Goal: Task Accomplishment & Management: Use online tool/utility

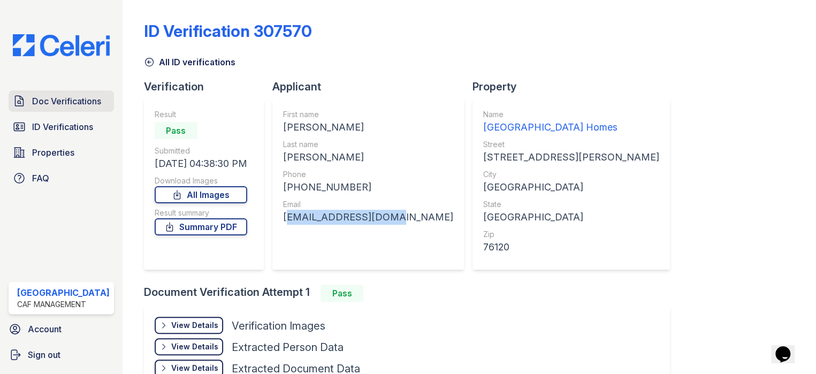
click at [80, 96] on span "Doc Verifications" at bounding box center [66, 101] width 69 height 13
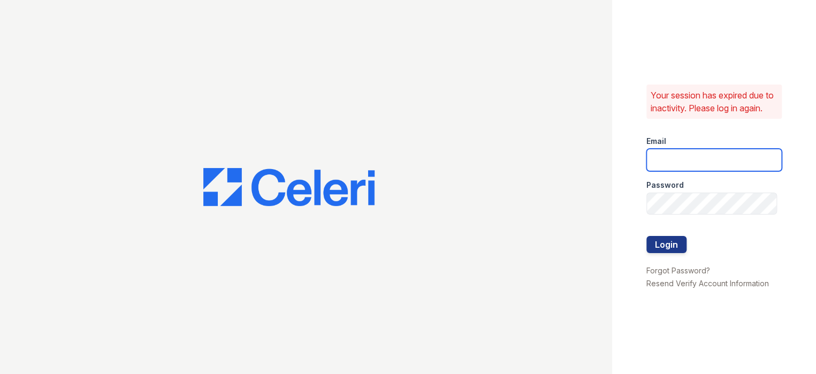
type input "prescottpark1@cafmanagement.com"
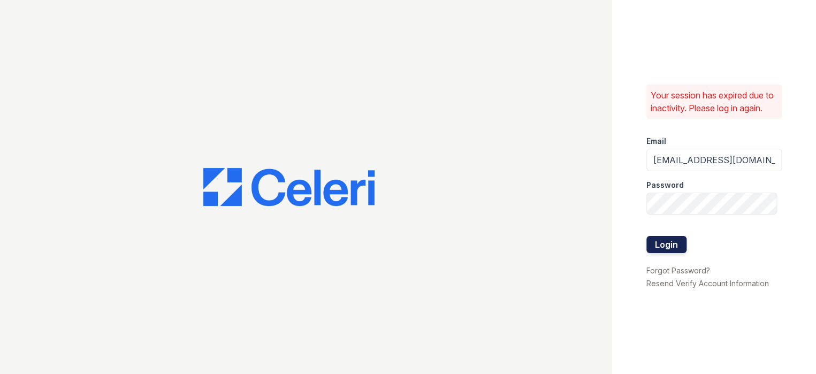
click at [662, 249] on button "Login" at bounding box center [666, 244] width 40 height 17
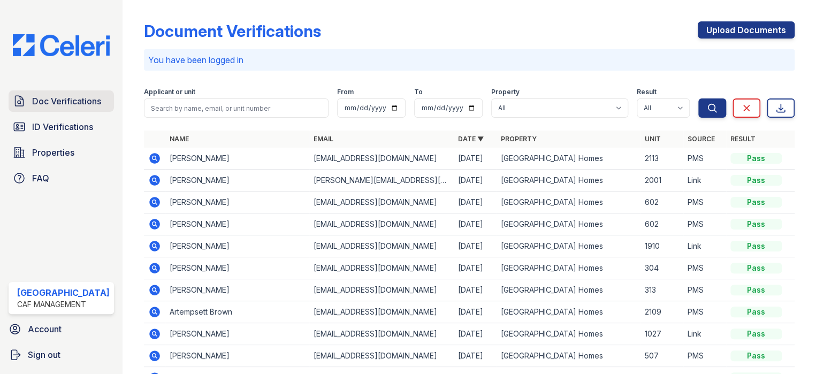
click at [55, 103] on span "Doc Verifications" at bounding box center [66, 101] width 69 height 13
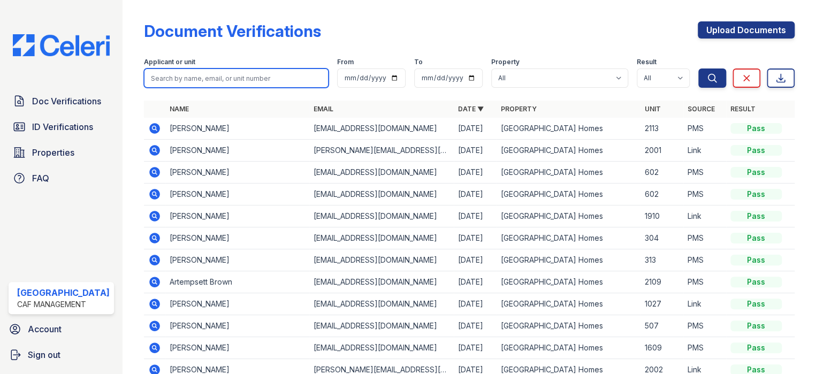
paste input "deitria"
type input "deitria"
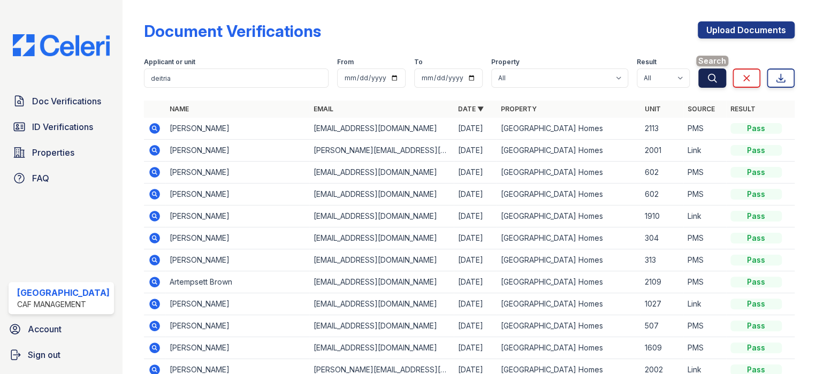
click at [708, 81] on icon "submit" at bounding box center [712, 78] width 8 height 8
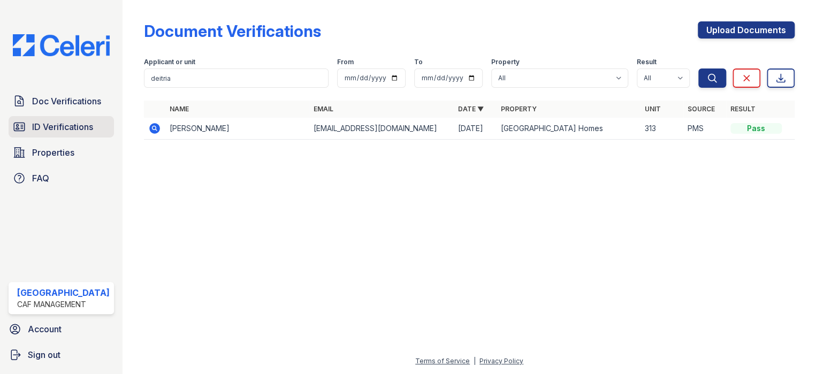
click at [49, 124] on span "ID Verifications" at bounding box center [62, 126] width 61 height 13
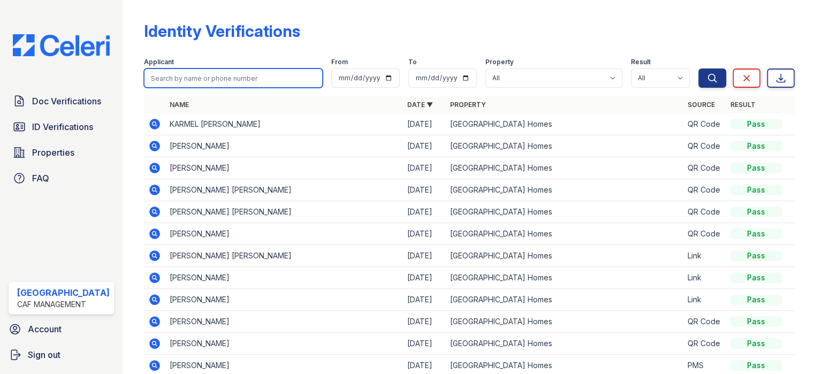
paste input "Tavin"
type input "Tavin"
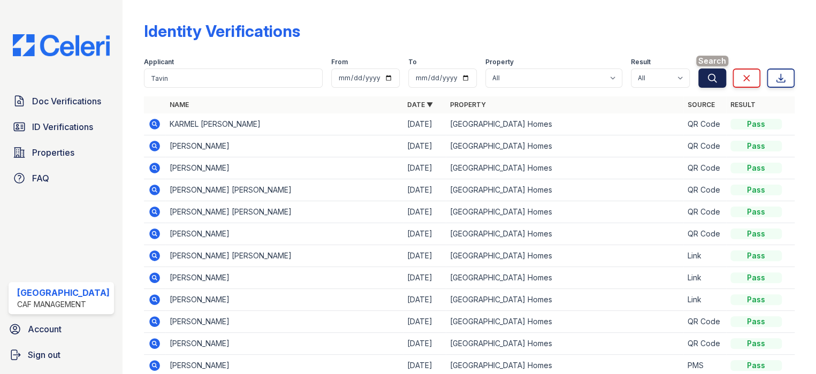
click at [708, 80] on icon "submit" at bounding box center [712, 78] width 8 height 8
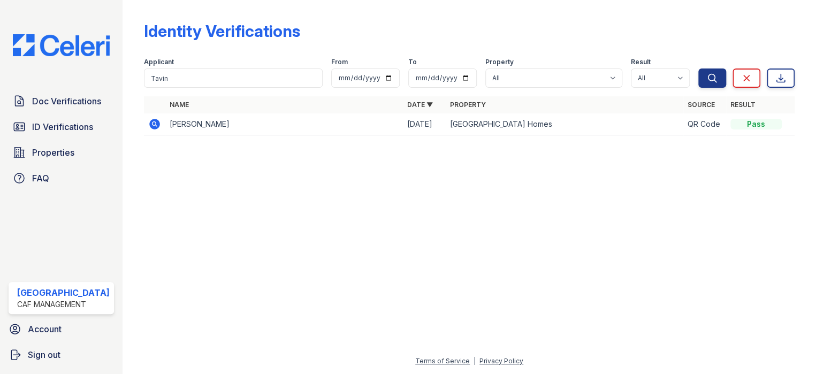
click at [152, 123] on icon at bounding box center [154, 124] width 11 height 11
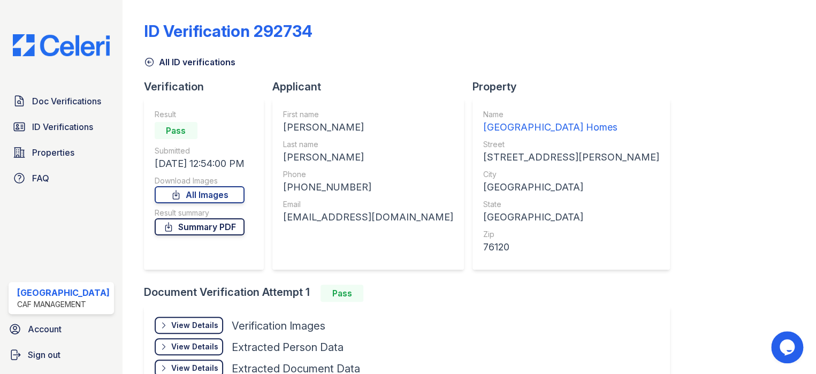
click at [197, 227] on link "Summary PDF" at bounding box center [200, 226] width 90 height 17
click at [58, 93] on link "Doc Verifications" at bounding box center [61, 100] width 105 height 21
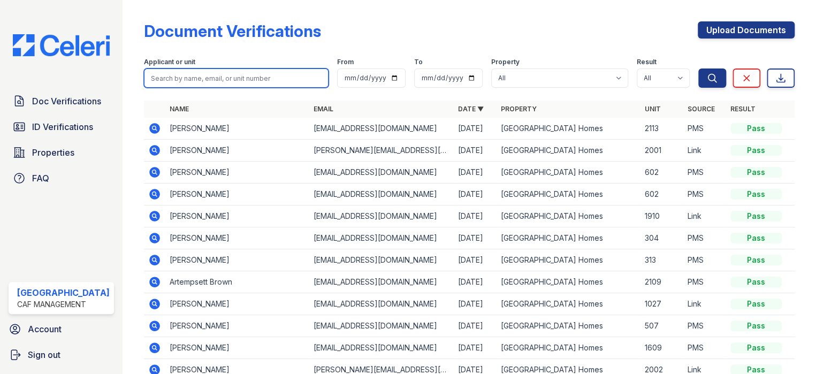
paste input "Tavin"
type input "Tavin"
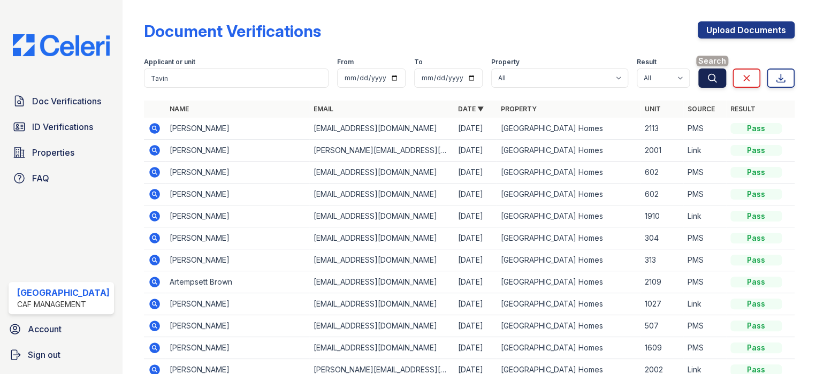
click at [714, 75] on button "Search" at bounding box center [712, 77] width 28 height 19
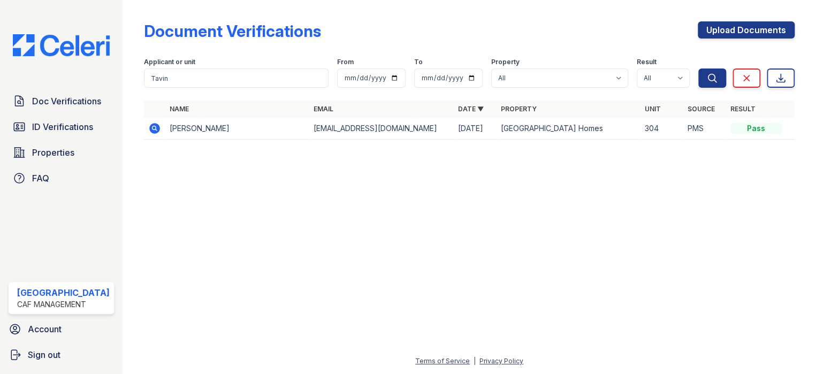
click at [152, 128] on icon at bounding box center [153, 127] width 3 height 3
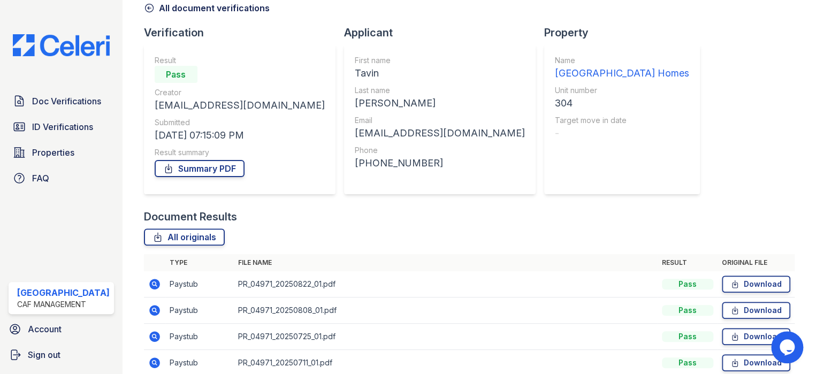
scroll to position [181, 0]
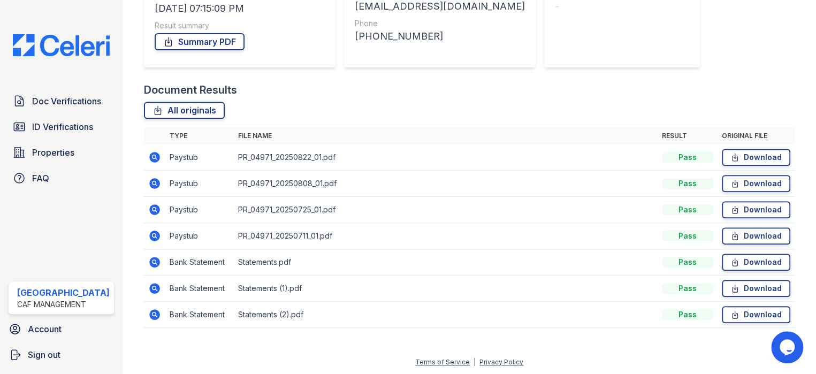
click at [148, 235] on icon at bounding box center [154, 235] width 13 height 13
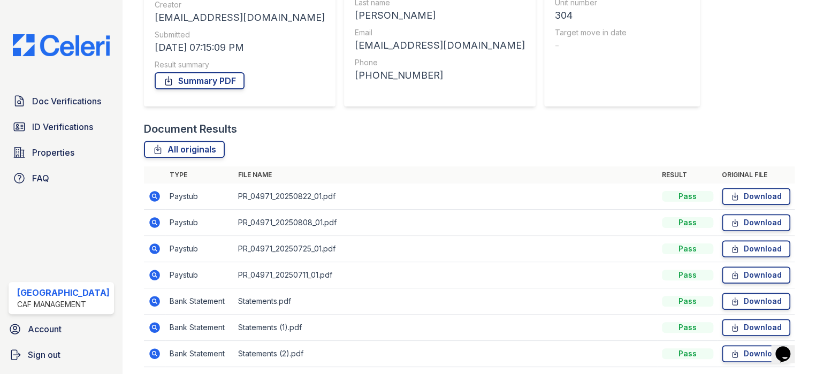
scroll to position [160, 0]
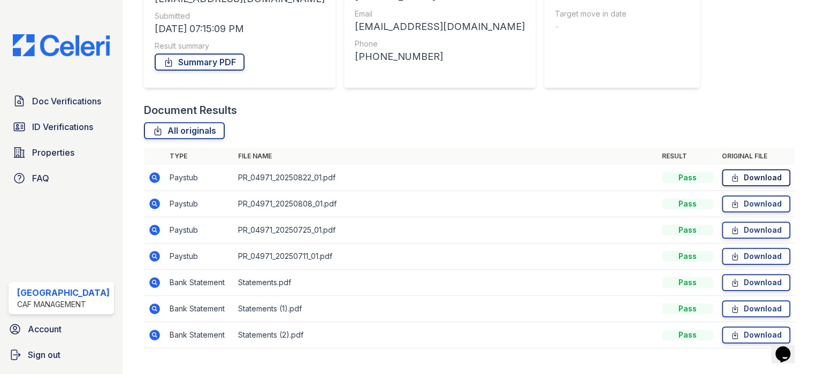
click at [750, 177] on link "Download" at bounding box center [756, 177] width 68 height 17
click at [738, 195] on link "Download" at bounding box center [756, 203] width 68 height 17
click at [745, 229] on link "Download" at bounding box center [756, 229] width 68 height 17
click at [744, 259] on link "Download" at bounding box center [756, 256] width 68 height 17
click at [187, 62] on link "Summary PDF" at bounding box center [200, 61] width 90 height 17
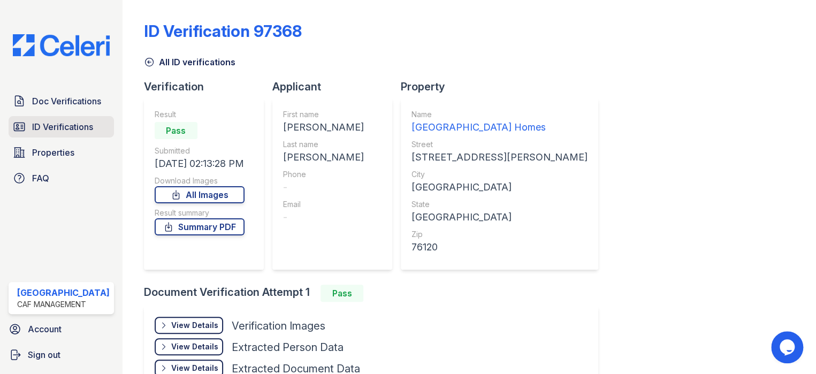
click at [60, 126] on span "ID Verifications" at bounding box center [62, 126] width 61 height 13
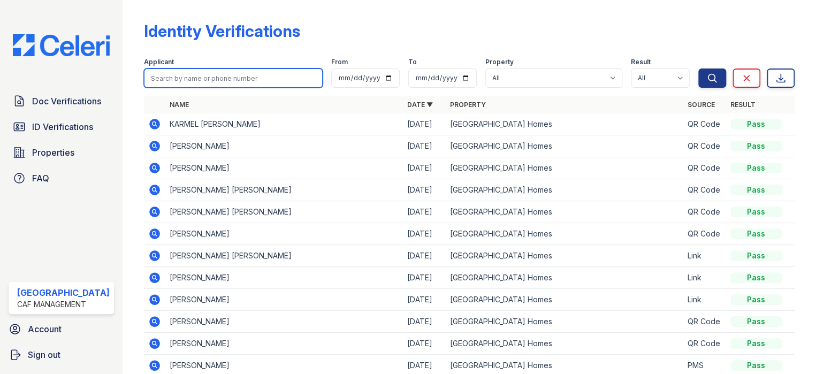
paste input "[PERSON_NAME]"
type input "[PERSON_NAME]"
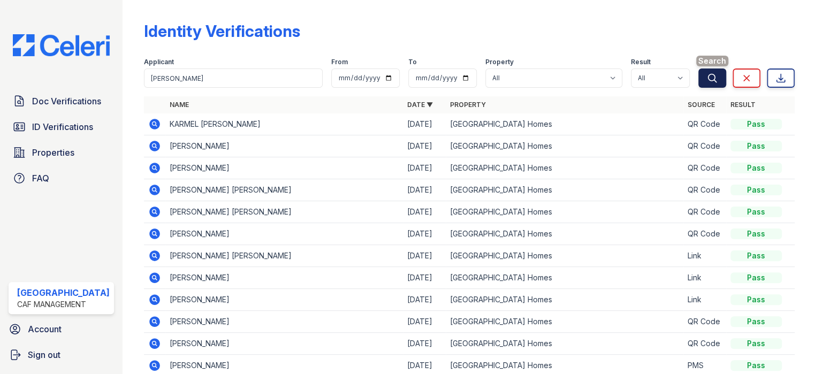
click at [708, 78] on icon "submit" at bounding box center [712, 78] width 11 height 11
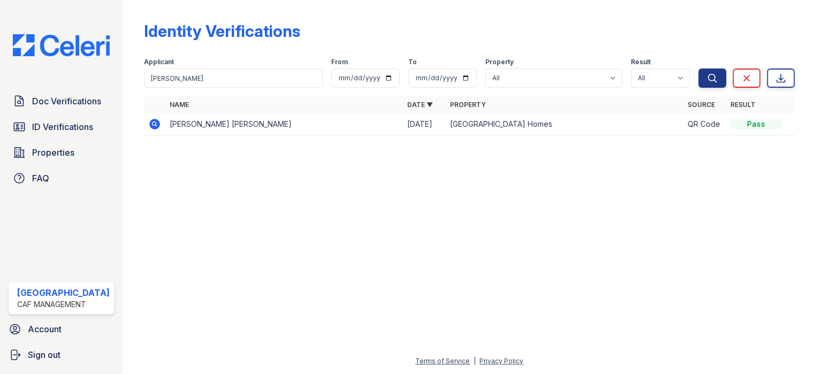
click at [151, 121] on icon at bounding box center [154, 124] width 11 height 11
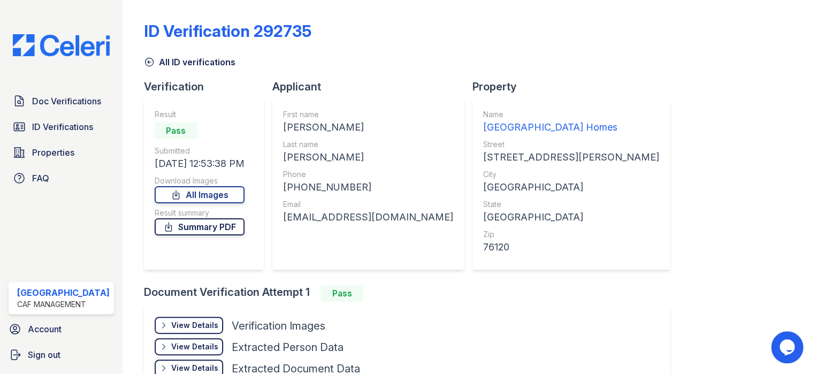
click at [192, 221] on link "Summary PDF" at bounding box center [200, 226] width 90 height 17
click at [79, 96] on span "Doc Verifications" at bounding box center [66, 101] width 69 height 13
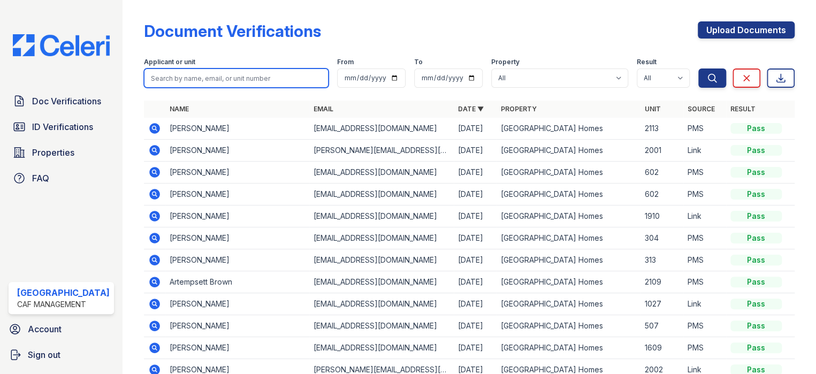
paste input "[PERSON_NAME]"
type input "[PERSON_NAME]"
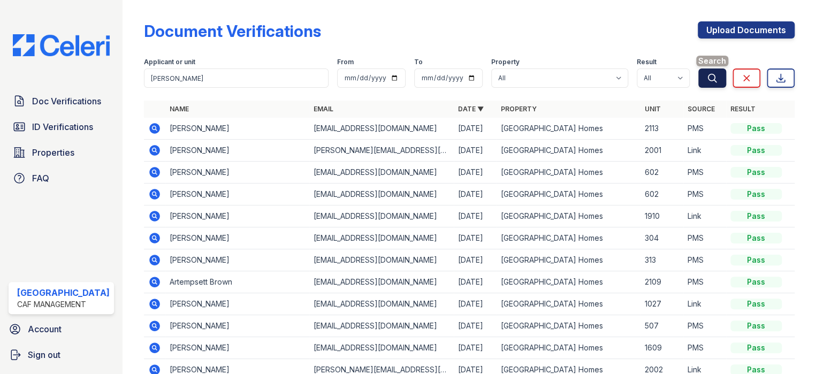
click at [707, 80] on icon "submit" at bounding box center [712, 78] width 11 height 11
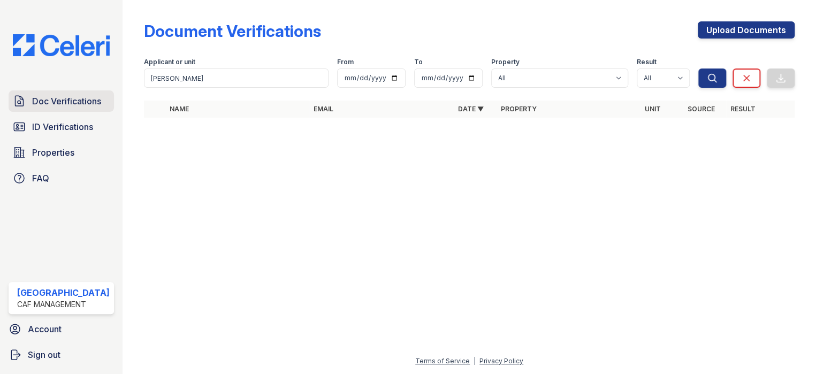
click at [49, 99] on span "Doc Verifications" at bounding box center [66, 101] width 69 height 13
